Goal: Transaction & Acquisition: Purchase product/service

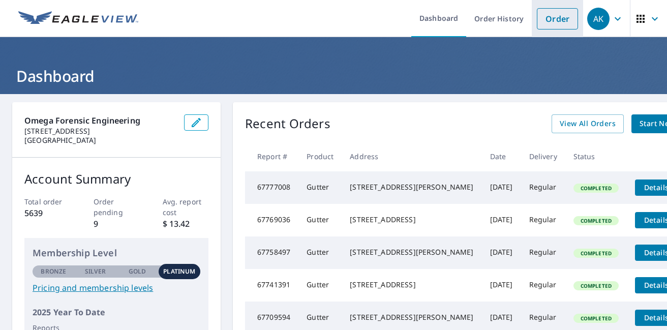
click at [553, 19] on link "Order" at bounding box center [557, 18] width 41 height 21
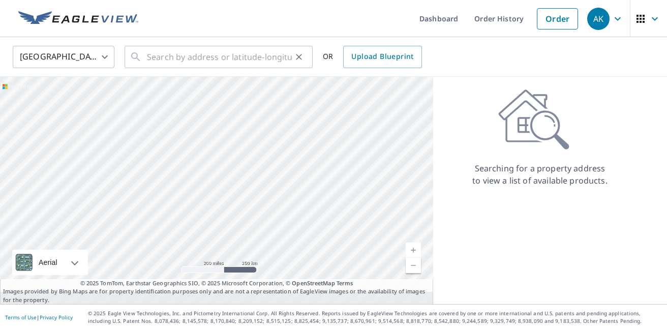
click at [294, 57] on icon "Clear" at bounding box center [299, 57] width 10 height 10
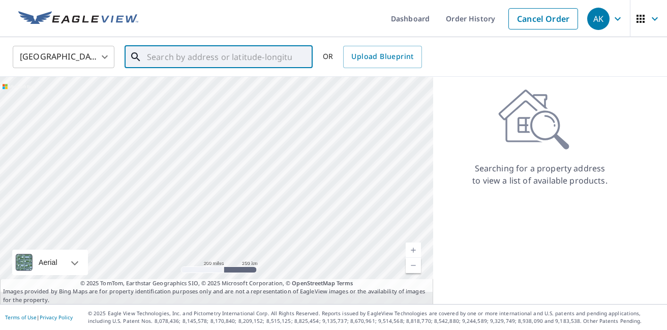
paste input "[STREET_ADDRESS][US_STATE]"
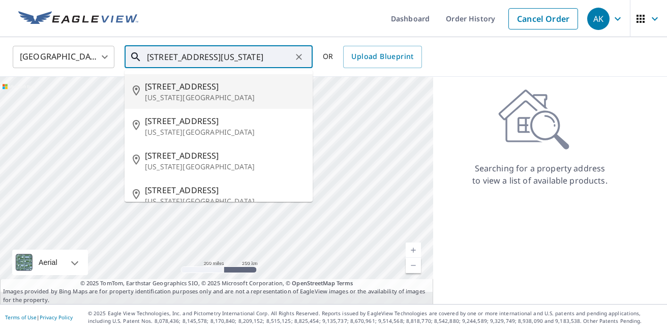
click at [207, 86] on span "[STREET_ADDRESS]" at bounding box center [225, 86] width 160 height 12
type input "[STREET_ADDRESS][US_STATE]"
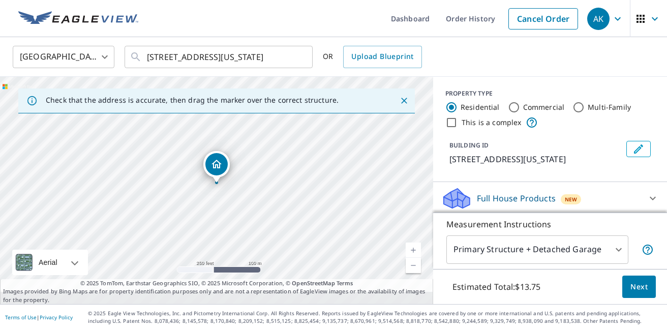
click at [415, 242] on link "Current Level 17, Zoom In" at bounding box center [413, 249] width 15 height 15
click at [415, 242] on link "Current Level 18, Zoom In" at bounding box center [413, 249] width 15 height 15
drag, startPoint x: 341, startPoint y: 223, endPoint x: 350, endPoint y: 191, distance: 33.0
click at [350, 191] on div "[STREET_ADDRESS][US_STATE]" at bounding box center [216, 190] width 433 height 227
click at [403, 99] on icon "Close" at bounding box center [404, 101] width 6 height 6
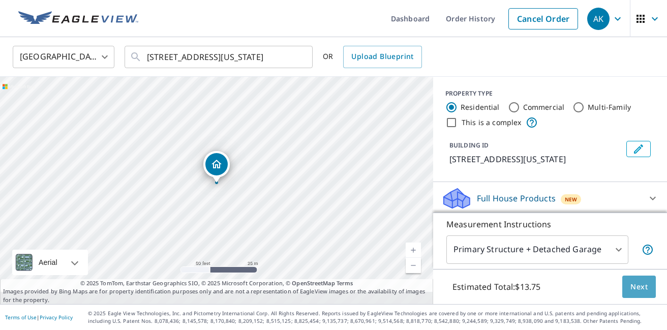
click at [637, 281] on span "Next" at bounding box center [638, 287] width 17 height 13
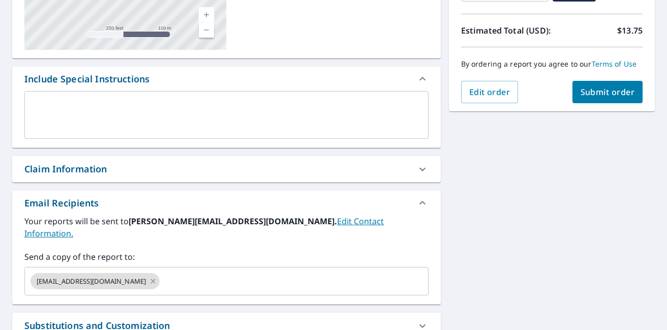
scroll to position [222, 0]
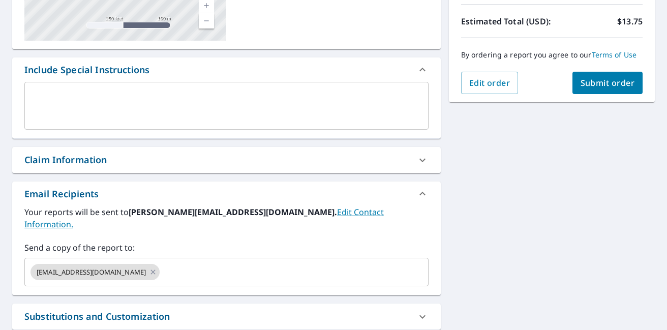
drag, startPoint x: 153, startPoint y: 155, endPoint x: 150, endPoint y: 164, distance: 9.0
click at [153, 156] on div "Claim Information" at bounding box center [217, 160] width 386 height 14
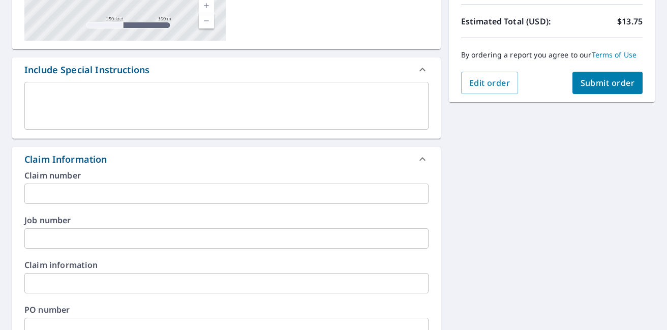
click at [132, 189] on input "text" at bounding box center [226, 193] width 404 height 20
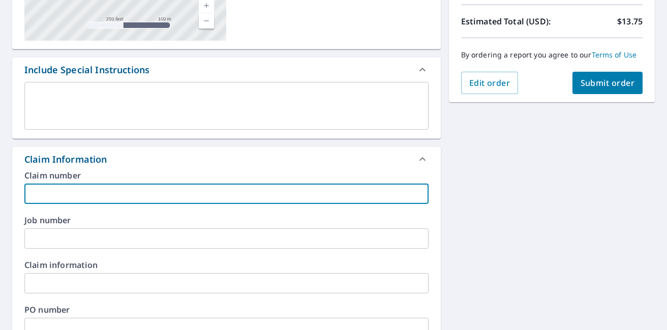
paste input "24931 [PERSON_NAME]"
type input "24931 [PERSON_NAME]"
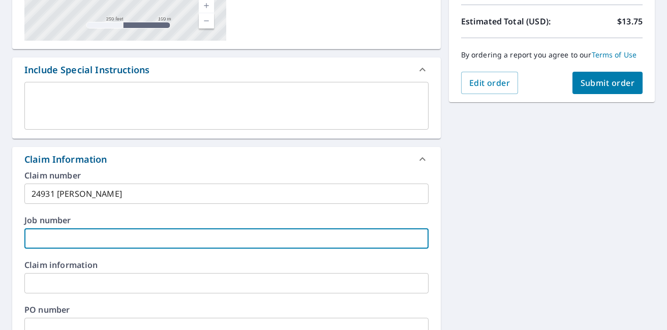
click at [119, 239] on input "text" at bounding box center [226, 238] width 404 height 20
paste input "24931 [PERSON_NAME]"
type input "24931 [PERSON_NAME]"
click at [592, 86] on span "Submit order" at bounding box center [607, 82] width 54 height 11
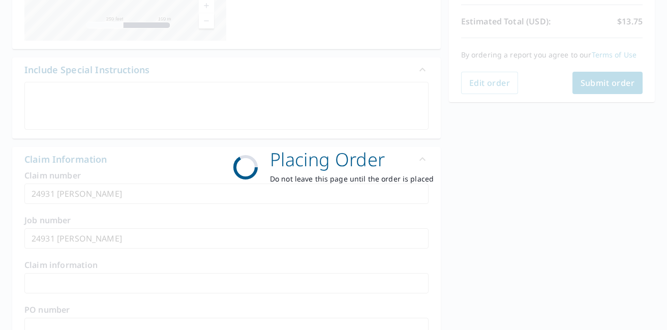
scroll to position [0, 0]
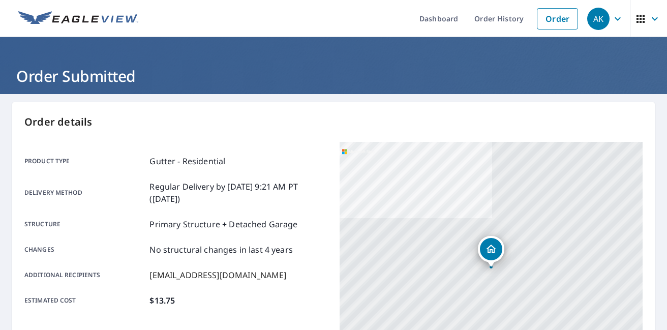
click at [609, 19] on span "AK" at bounding box center [606, 19] width 39 height 24
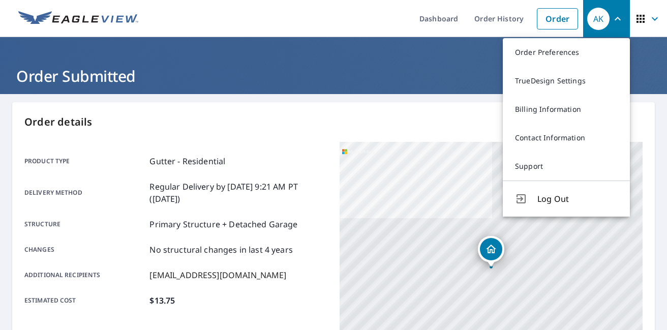
drag, startPoint x: 554, startPoint y: 196, endPoint x: 539, endPoint y: 161, distance: 37.8
click at [549, 183] on button "Log Out" at bounding box center [566, 198] width 127 height 36
